Goal: Task Accomplishment & Management: Manage account settings

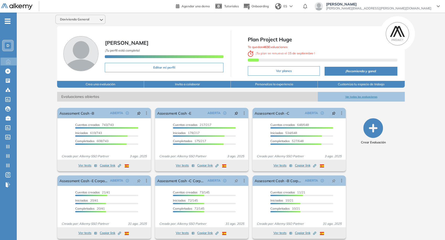
click at [397, 10] on span "juan.ojeda+davivienda@alkemy.org" at bounding box center [378, 8] width 105 height 4
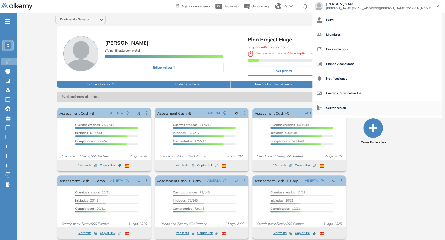
click at [346, 108] on span "Cerrar sesión" at bounding box center [336, 108] width 20 height 13
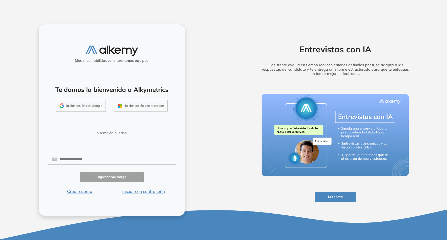
click at [102, 105] on button "Iniciar sesión con Google" at bounding box center [81, 106] width 50 height 12
